Goal: Information Seeking & Learning: Learn about a topic

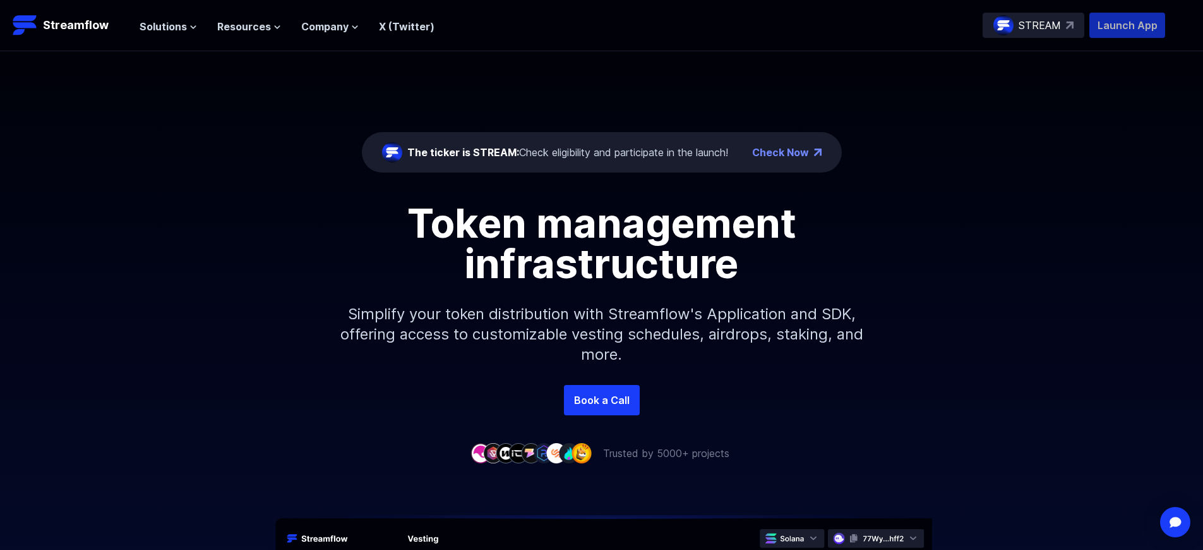
click at [1128, 25] on p "Launch App" at bounding box center [1128, 25] width 76 height 25
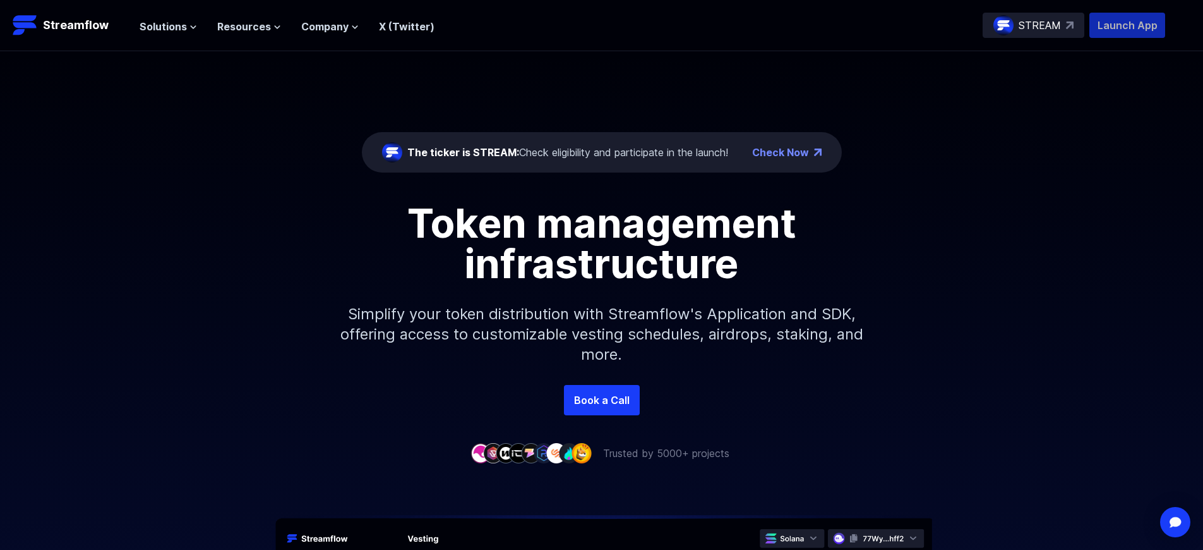
click at [1128, 25] on p "Launch App" at bounding box center [1128, 25] width 76 height 25
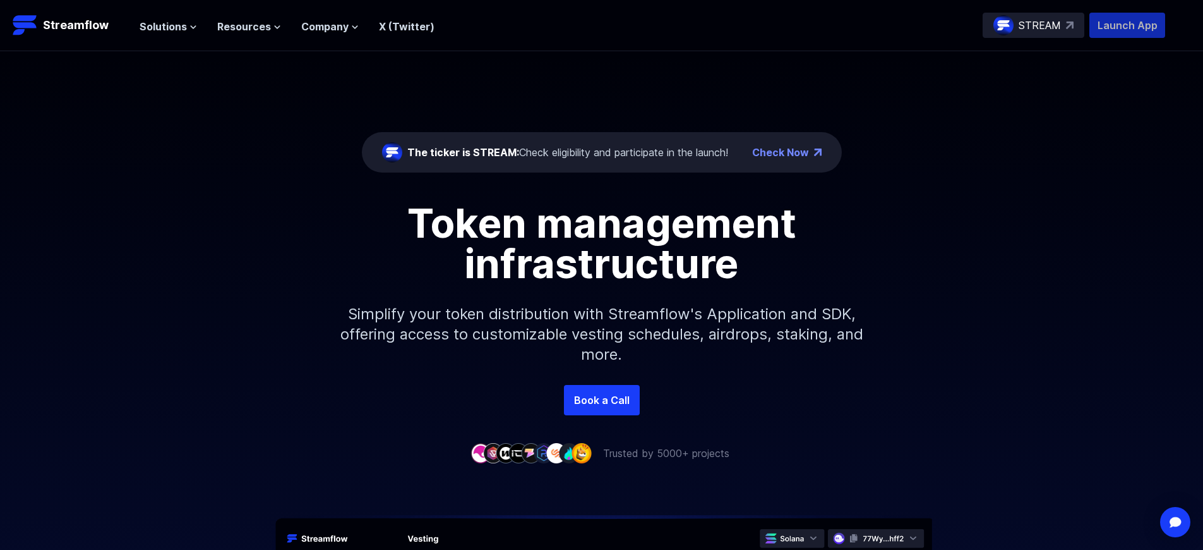
click at [1128, 25] on p "Launch App" at bounding box center [1128, 25] width 76 height 25
